Goal: Navigation & Orientation: Go to known website

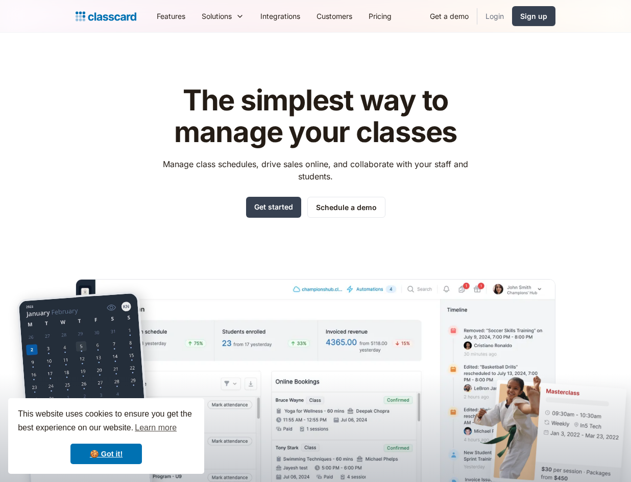
click at [492, 13] on link "Login" at bounding box center [495, 16] width 35 height 23
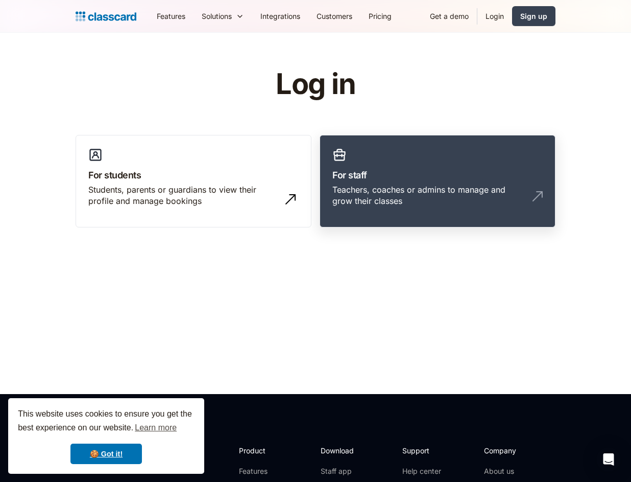
click at [406, 182] on link "For staff Teachers, coaches or admins to manage and grow their classes" at bounding box center [438, 181] width 236 height 93
